Goal: Communication & Community: Share content

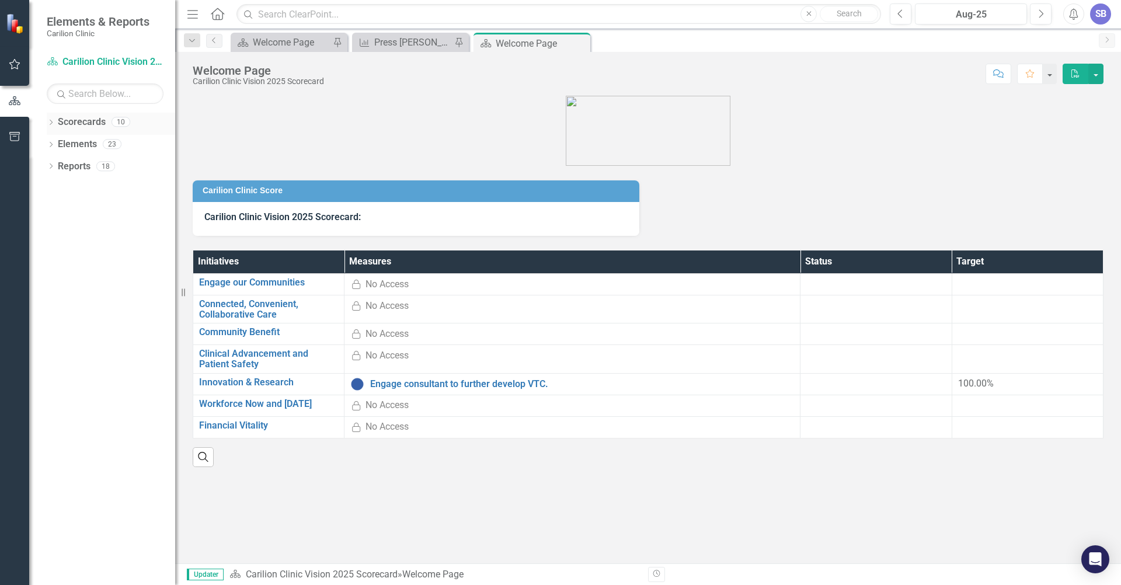
click at [48, 124] on icon "Dropdown" at bounding box center [51, 123] width 8 height 6
click at [54, 144] on icon "Dropdown" at bounding box center [57, 143] width 9 height 7
click at [68, 188] on icon "Dropdown" at bounding box center [68, 188] width 9 height 7
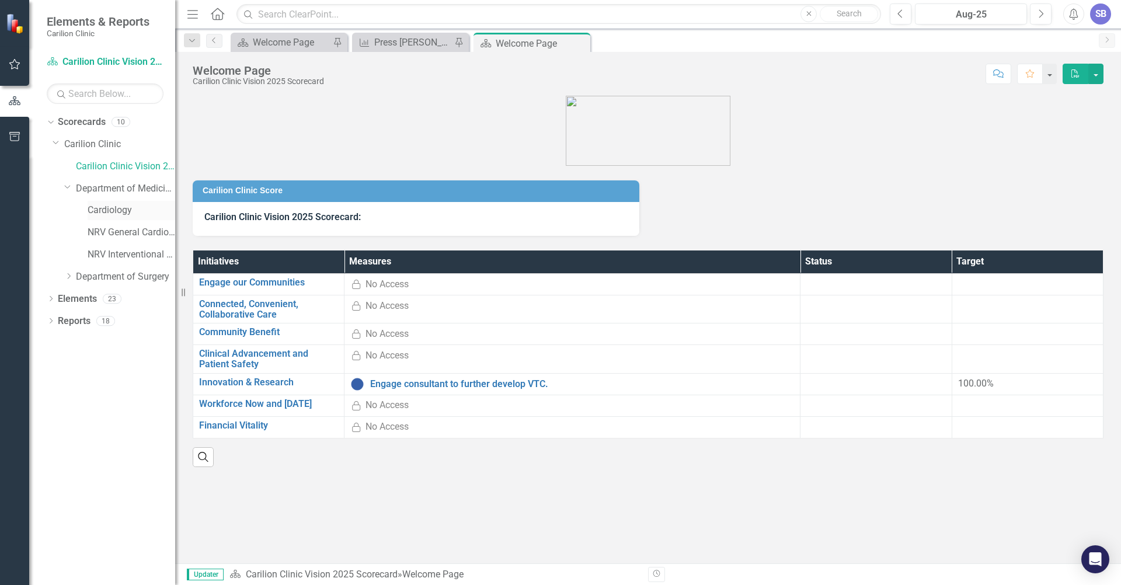
click at [106, 210] on link "Cardiology" at bounding box center [132, 210] width 88 height 13
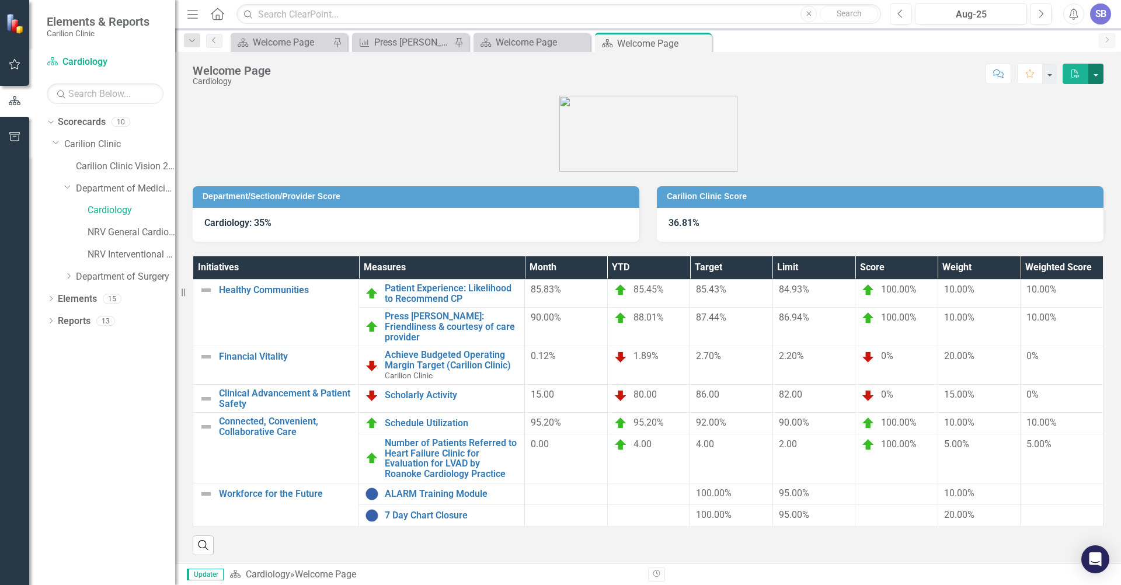
click at [1096, 76] on button "button" at bounding box center [1096, 74] width 15 height 20
click at [1049, 142] on link "Email Email Page" at bounding box center [1056, 141] width 95 height 22
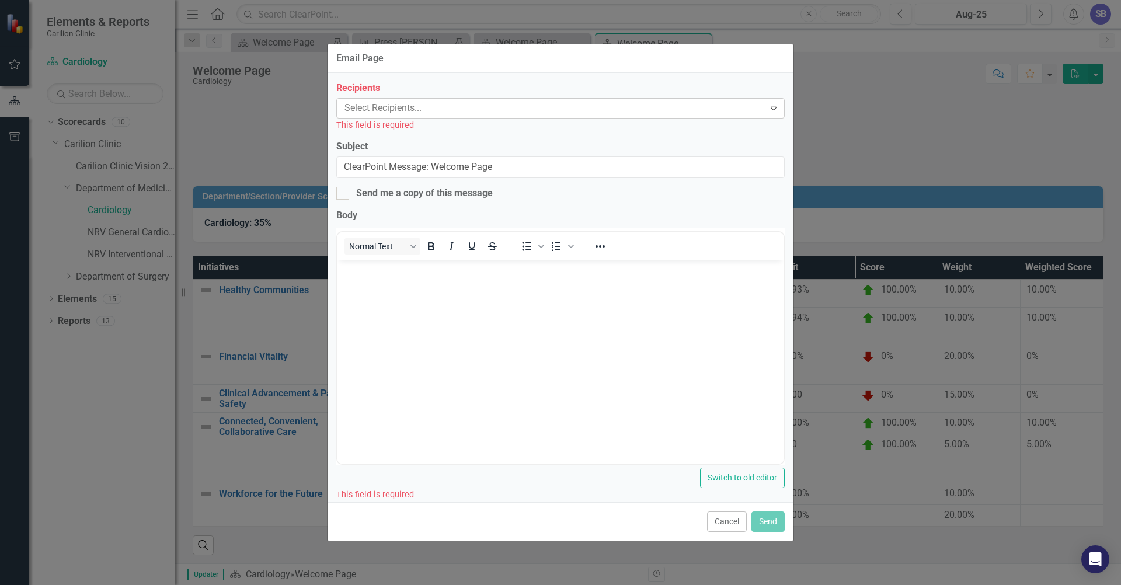
click at [451, 108] on div at bounding box center [552, 108] width 425 height 16
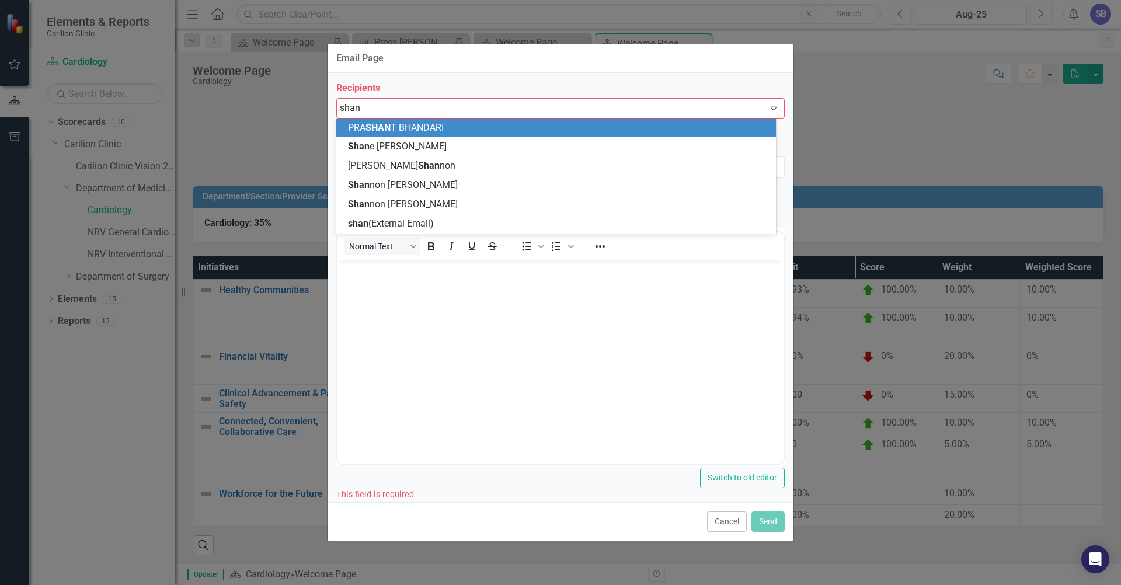
type input "[PERSON_NAME]"
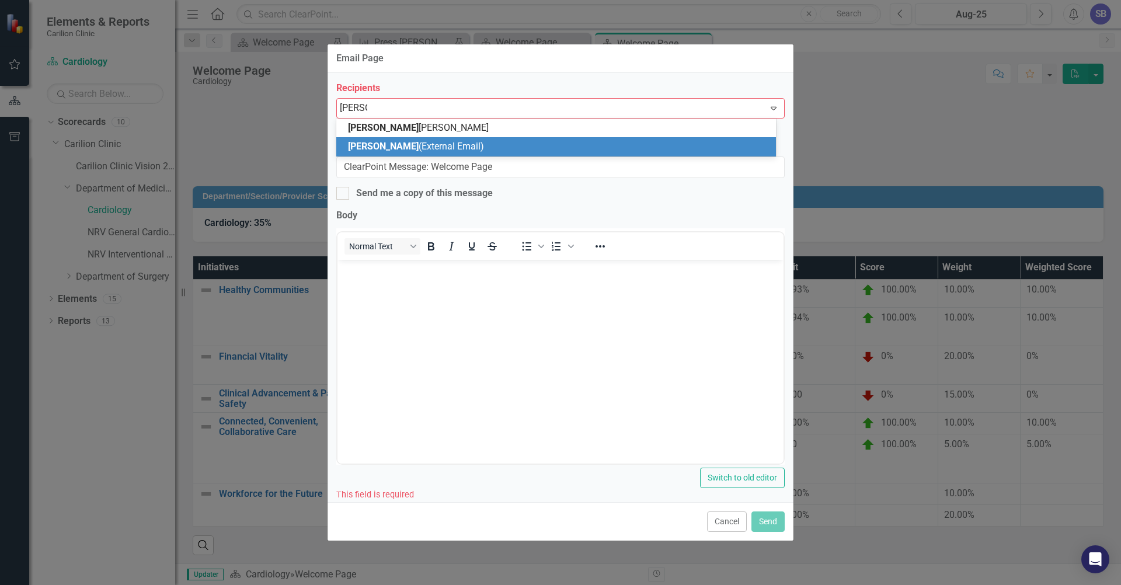
click at [357, 144] on span "[PERSON_NAME]" at bounding box center [383, 146] width 71 height 11
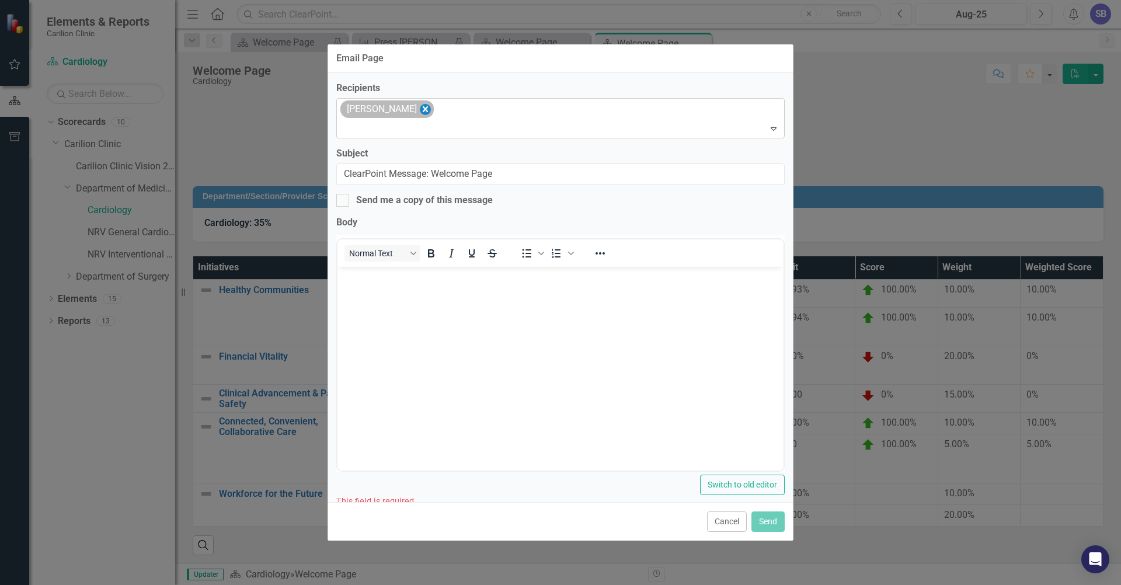
click at [420, 109] on icon "Remove shane" at bounding box center [425, 109] width 11 height 15
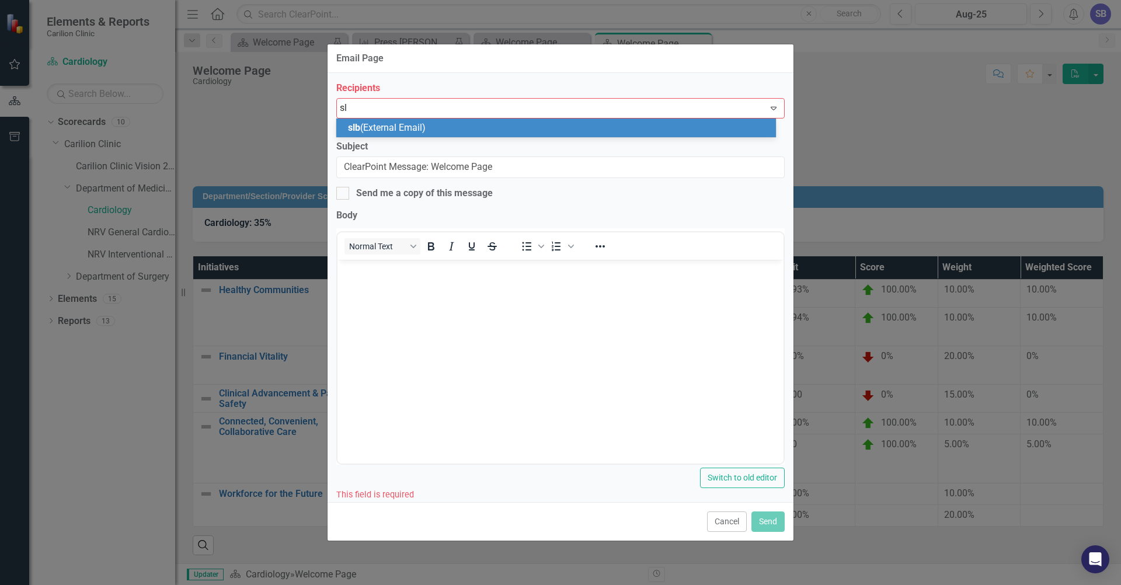
type input "s"
type input "blanchar"
click at [371, 127] on span "[PERSON_NAME] d" at bounding box center [404, 127] width 113 height 11
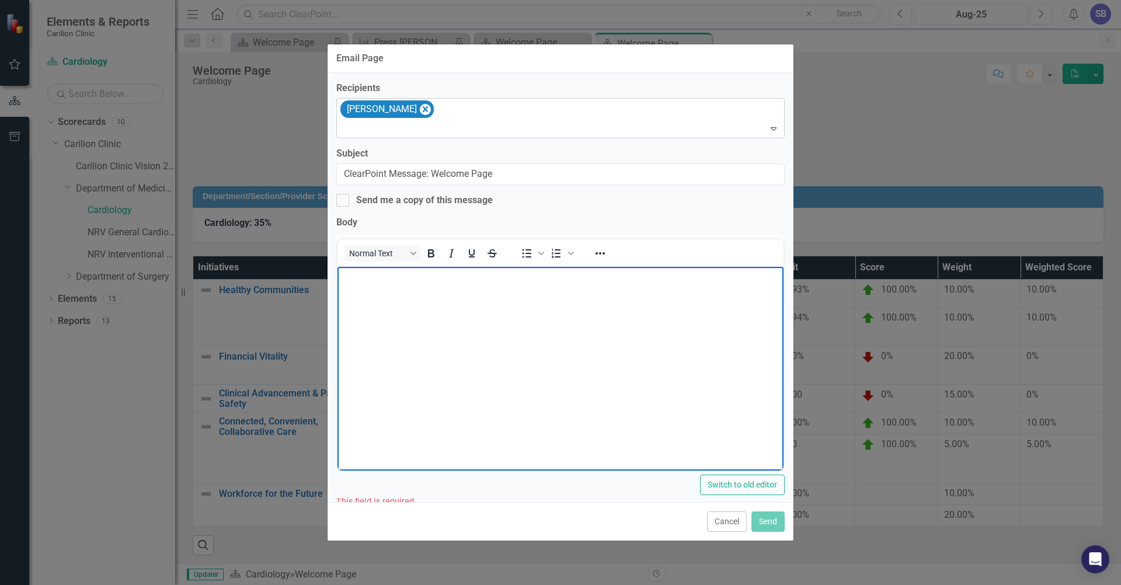
click at [488, 305] on body "Rich Text Area. Press ALT-0 for help." at bounding box center [561, 353] width 446 height 175
click at [767, 521] on button "Send" at bounding box center [768, 522] width 33 height 20
